Goal: Task Accomplishment & Management: Use online tool/utility

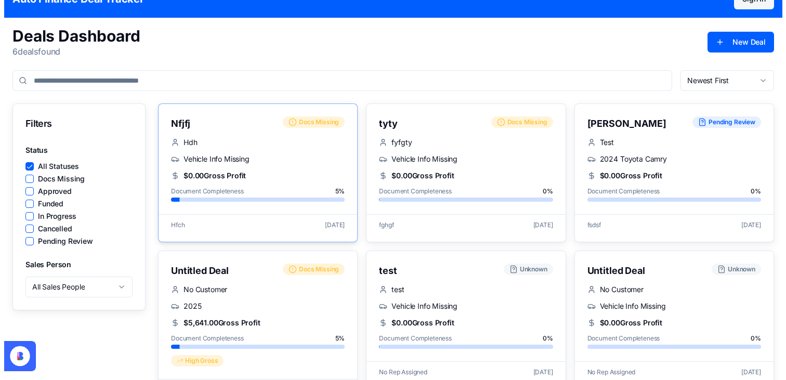
scroll to position [55, 0]
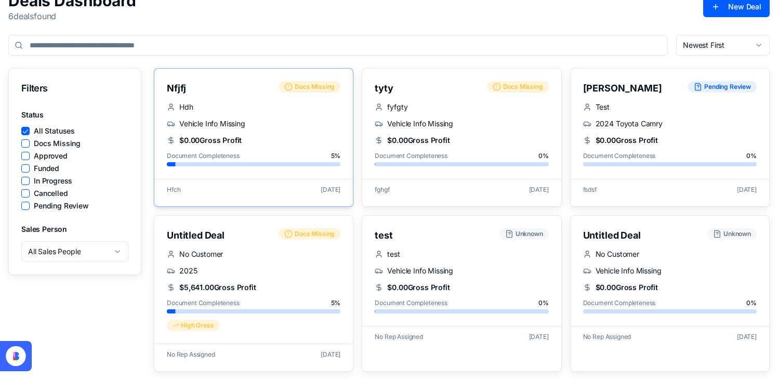
click at [298, 120] on div "Vehicle Info Missing" at bounding box center [254, 124] width 174 height 10
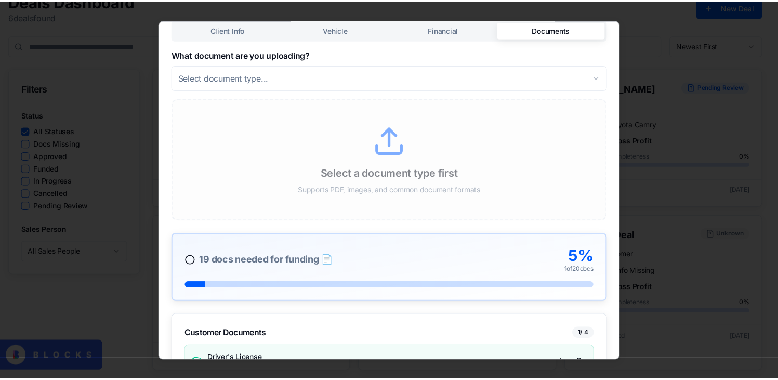
scroll to position [0, 0]
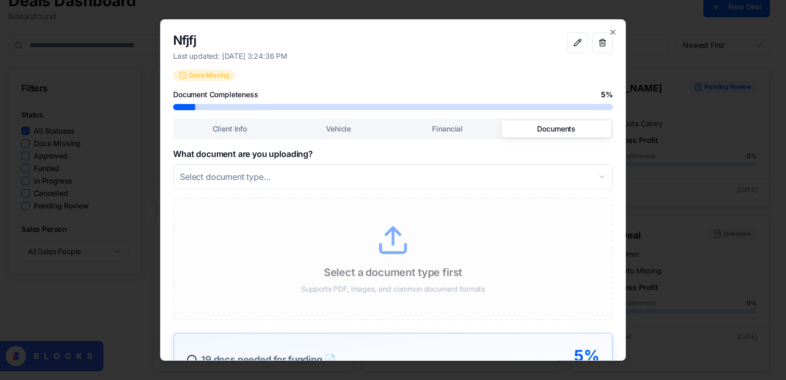
click at [611, 33] on div "Nfjfj Last updated: [DATE] 3:24:36 PM Docs Missing Document Completeness 5 % Cl…" at bounding box center [393, 190] width 466 height 342
click at [611, 31] on icon "button" at bounding box center [613, 32] width 4 height 4
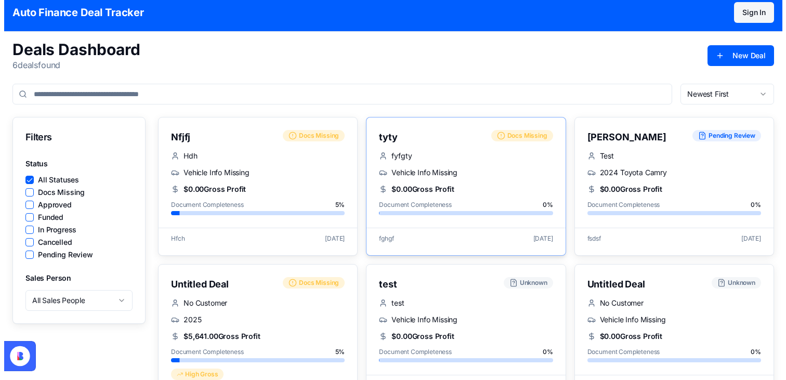
scroll to position [55, 0]
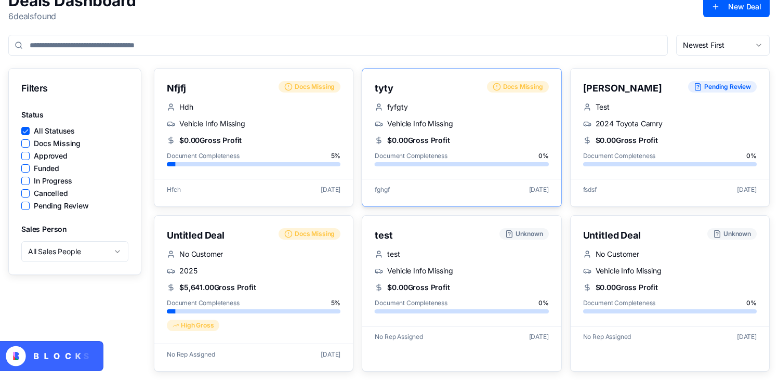
click at [431, 163] on div at bounding box center [462, 164] width 174 height 4
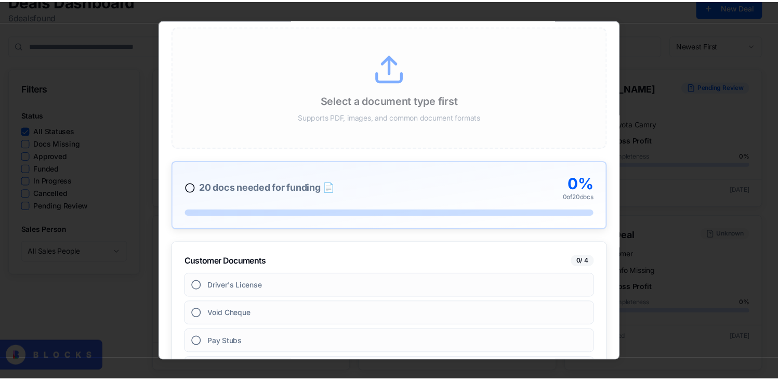
scroll to position [0, 0]
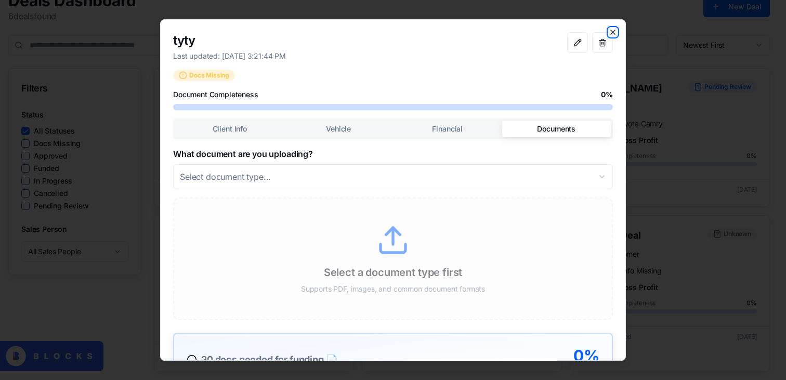
click at [609, 34] on icon "button" at bounding box center [613, 32] width 8 height 8
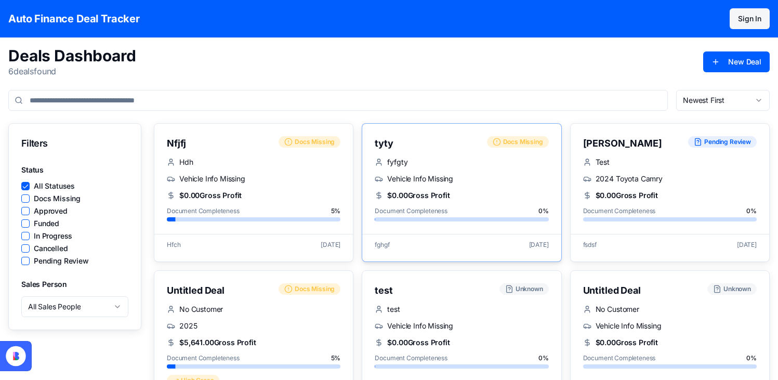
click at [420, 187] on div "fyfgty Vehicle Info Missing $0.00 Gross Profit Document Completeness 0 %" at bounding box center [461, 195] width 199 height 77
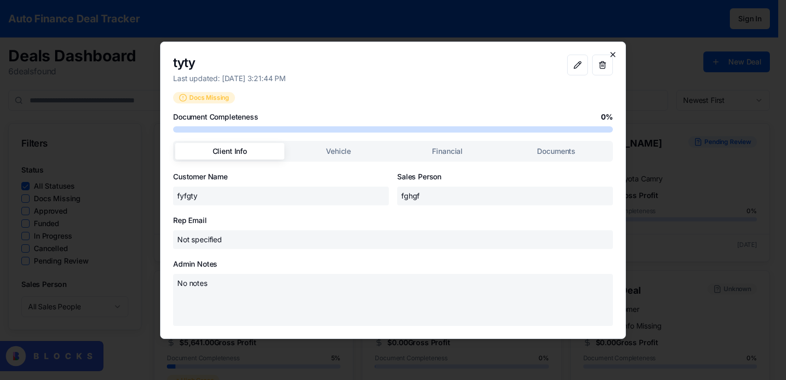
click at [611, 49] on div "tyty Last updated: [DATE] 3:21:44 PM Docs Missing Document Completeness 0 % Cli…" at bounding box center [393, 190] width 466 height 297
